Goal: Task Accomplishment & Management: Manage account settings

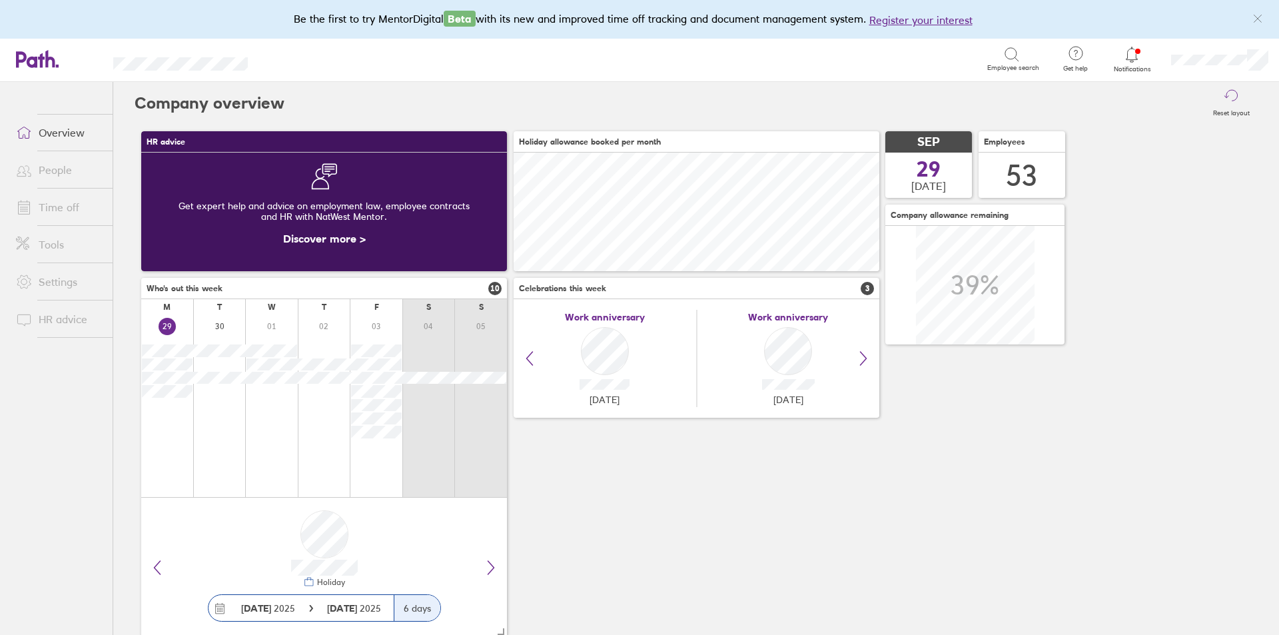
scroll to position [119, 366]
click at [57, 167] on link "People" at bounding box center [58, 170] width 107 height 27
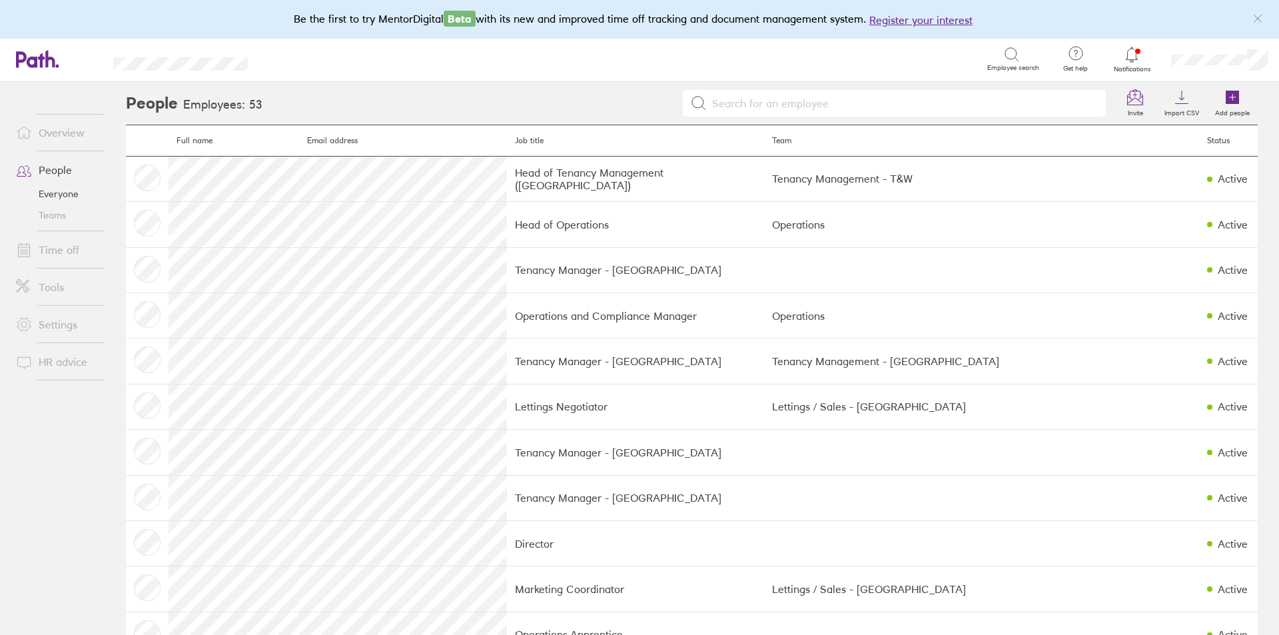
click at [54, 237] on link "Time off" at bounding box center [58, 250] width 107 height 27
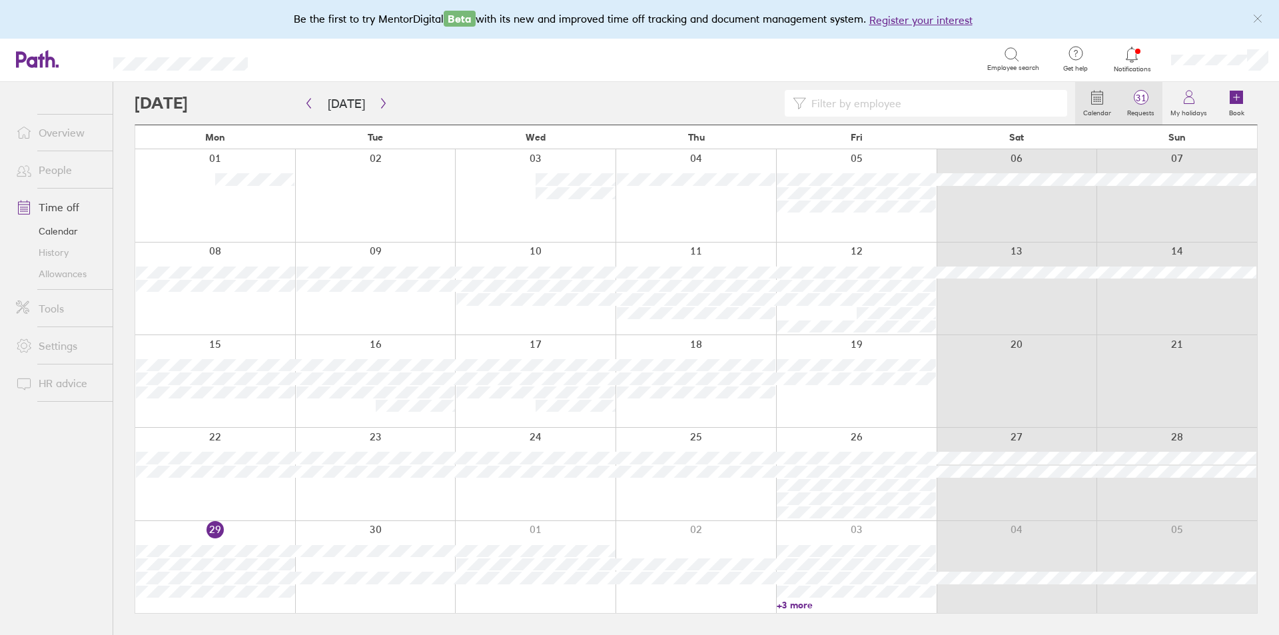
click at [1141, 100] on span "31" at bounding box center [1140, 98] width 43 height 11
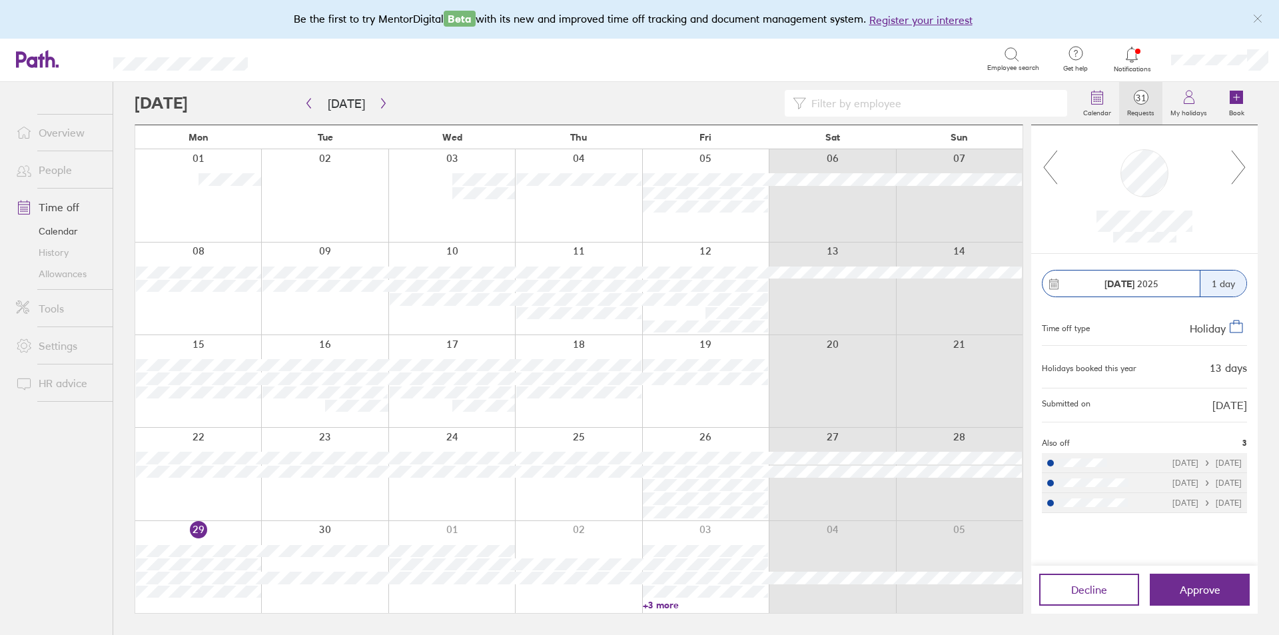
click at [1237, 167] on icon at bounding box center [1238, 167] width 17 height 36
click at [1235, 165] on icon at bounding box center [1238, 167] width 17 height 36
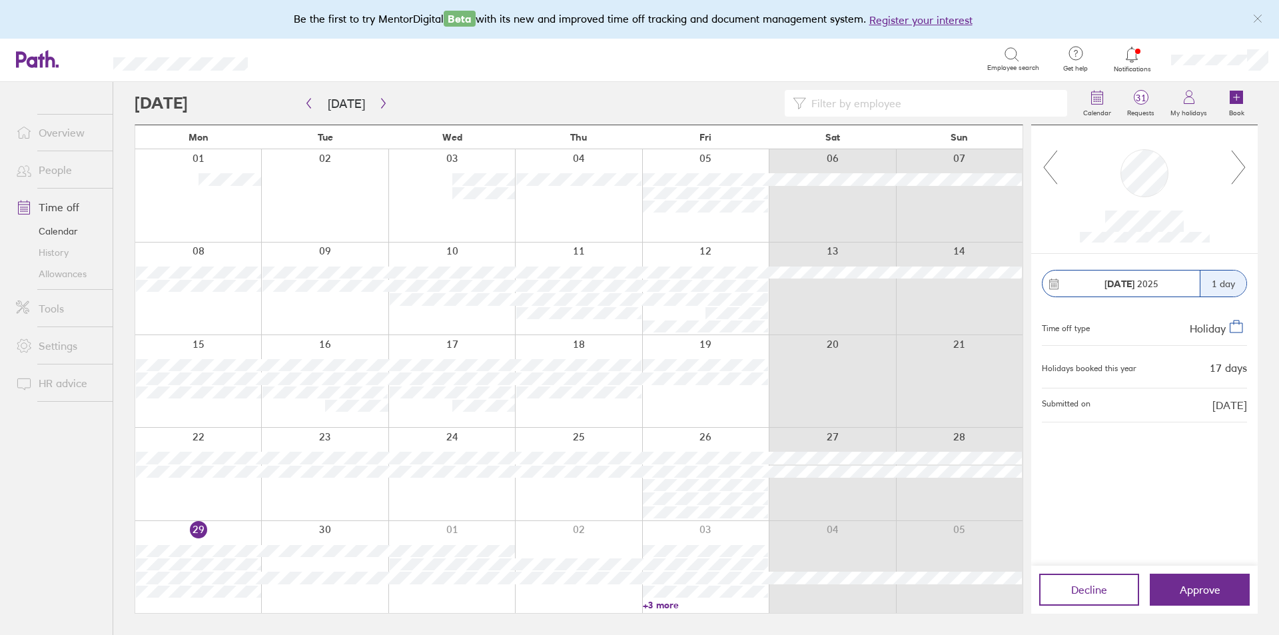
click at [1232, 163] on icon at bounding box center [1238, 167] width 17 height 36
click at [378, 99] on icon "button" at bounding box center [383, 103] width 10 height 11
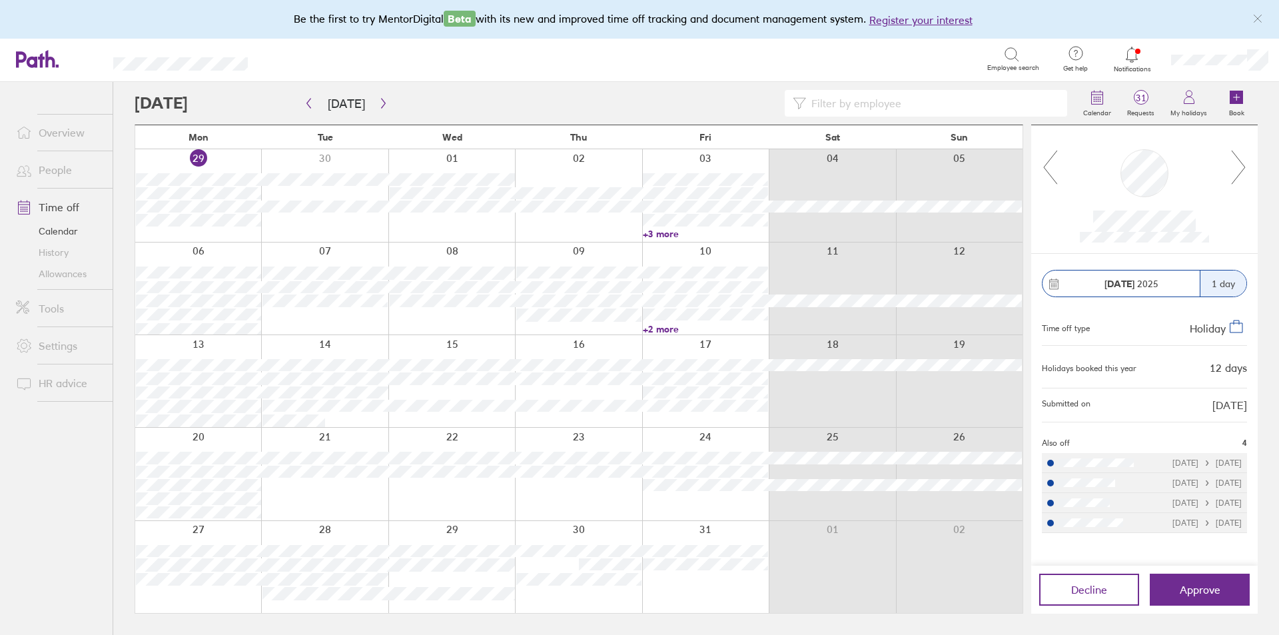
click at [670, 327] on link "+2 more" at bounding box center [705, 329] width 125 height 12
click at [1079, 590] on span "Decline" at bounding box center [1089, 590] width 36 height 12
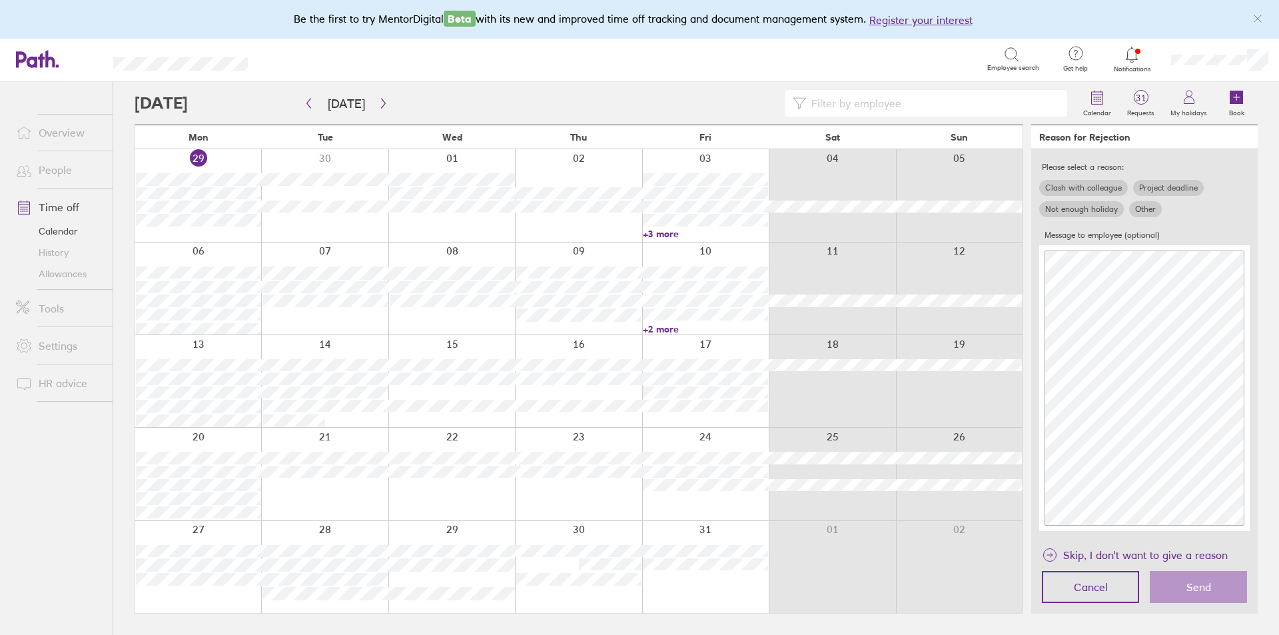
click at [1079, 181] on label "Clash with colleague" at bounding box center [1083, 188] width 89 height 16
click at [0, 0] on input "Clash with colleague" at bounding box center [0, 0] width 0 height 0
click at [1185, 578] on button "Send" at bounding box center [1198, 587] width 97 height 32
